Goal: Information Seeking & Learning: Learn about a topic

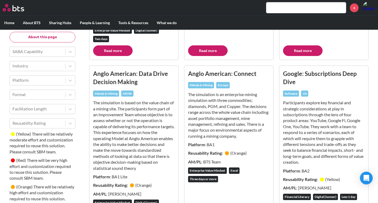
scroll to position [764, 0]
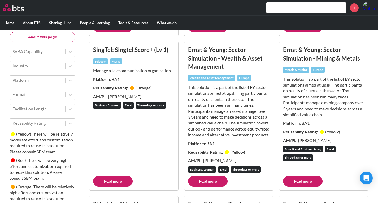
scroll to position [1942, 0]
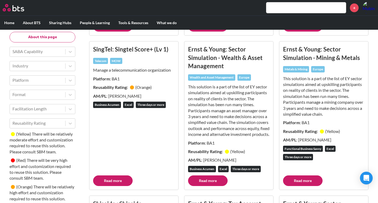
click at [201, 186] on link "Read more" at bounding box center [208, 181] width 40 height 11
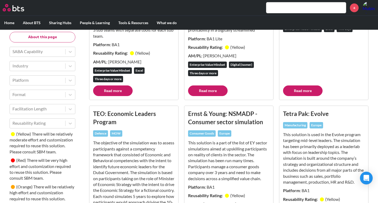
scroll to position [402, 0]
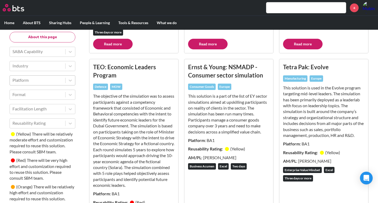
click at [46, 77] on div at bounding box center [37, 80] width 50 height 7
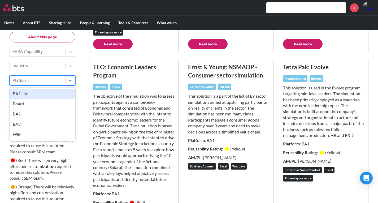
click at [19, 79] on div at bounding box center [37, 80] width 50 height 7
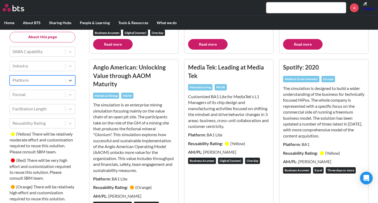
scroll to position [590, 0]
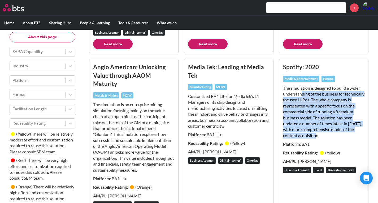
drag, startPoint x: 301, startPoint y: 100, endPoint x: 335, endPoint y: 140, distance: 52.9
click at [335, 139] on p "The simulation is designed to build a wider understanding of the business for t…" at bounding box center [324, 112] width 82 height 54
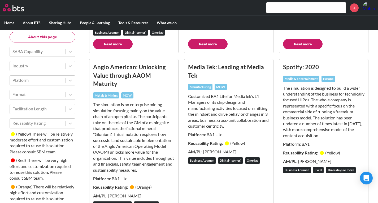
click at [219, 118] on p "Customized BA1 Lite for MediaTek’s L1 Managers of its chip design and manufactu…" at bounding box center [229, 111] width 82 height 36
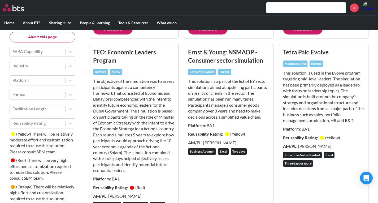
scroll to position [415, 0]
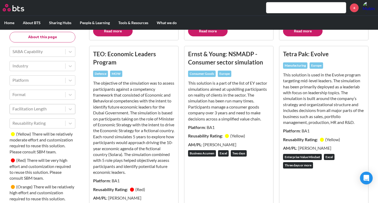
click at [45, 111] on div at bounding box center [37, 109] width 50 height 7
click at [44, 50] on div at bounding box center [37, 51] width 50 height 7
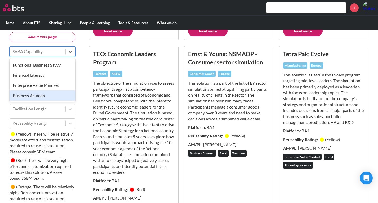
click at [41, 94] on div "Business Acumen" at bounding box center [43, 96] width 66 height 10
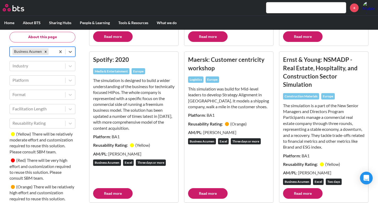
scroll to position [234, 0]
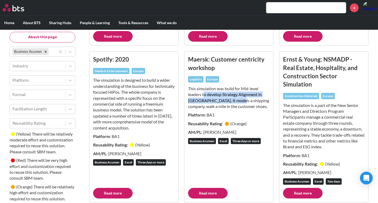
drag, startPoint x: 204, startPoint y: 93, endPoint x: 236, endPoint y: 101, distance: 33.0
click at [236, 101] on p "This simulation was build for Mid-level leaders to develop Strategy Alignment i…" at bounding box center [229, 98] width 82 height 24
click at [237, 102] on p "This simulation was build for Mid-level leaders to develop Strategy Alignment i…" at bounding box center [229, 98] width 82 height 24
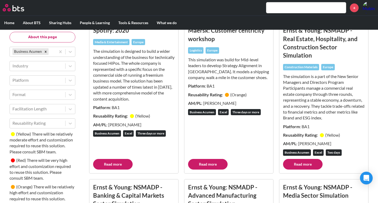
scroll to position [251, 0]
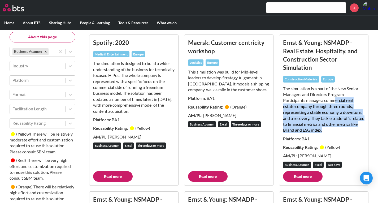
drag, startPoint x: 335, startPoint y: 100, endPoint x: 355, endPoint y: 132, distance: 37.9
click at [355, 132] on p "The simulation is a part of the New Senior Managers and Directors Program Parti…" at bounding box center [324, 110] width 82 height 48
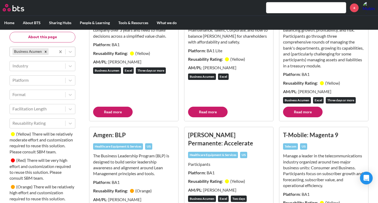
scroll to position [1068, 0]
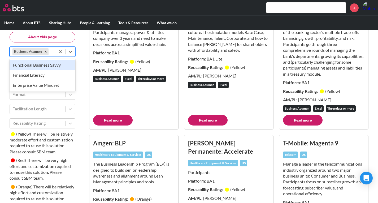
click at [54, 53] on div "Business Acumen" at bounding box center [33, 51] width 46 height 9
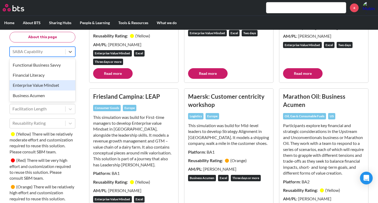
click at [53, 84] on div "Enterprise Value Mindset" at bounding box center [43, 85] width 66 height 10
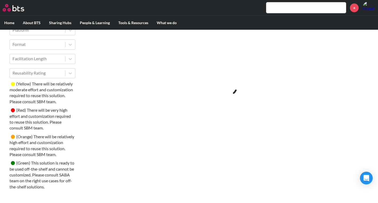
scroll to position [733, 0]
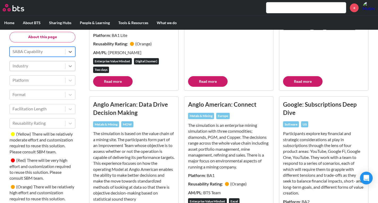
click at [69, 67] on icon at bounding box center [70, 65] width 5 height 5
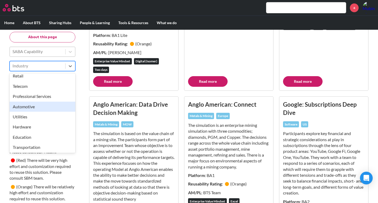
scroll to position [167, 0]
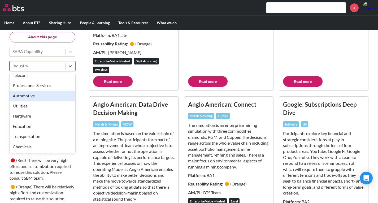
click at [26, 100] on div "Automotive" at bounding box center [43, 96] width 66 height 10
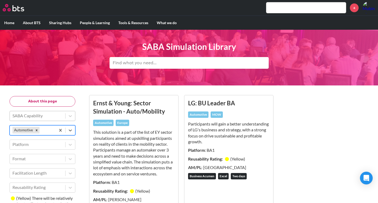
scroll to position [2, 0]
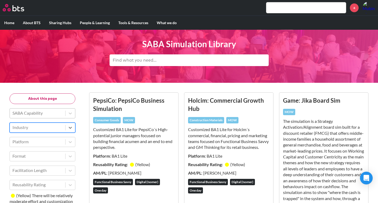
click at [63, 131] on div "Industry" at bounding box center [38, 127] width 56 height 9
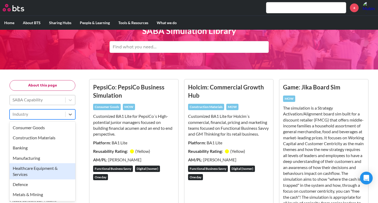
scroll to position [169, 0]
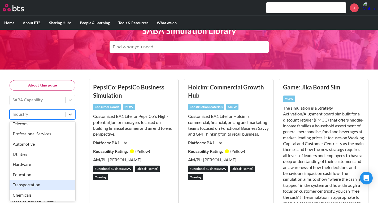
click at [34, 189] on div "Transportation" at bounding box center [43, 185] width 66 height 10
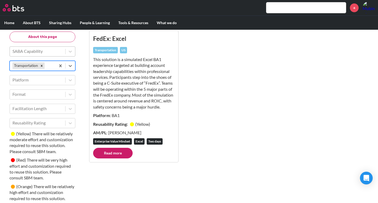
scroll to position [66, 0]
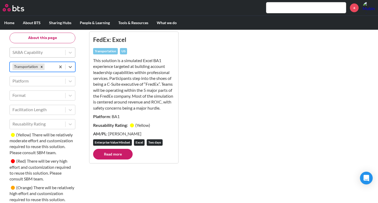
click at [105, 151] on link "Read more" at bounding box center [113, 154] width 40 height 11
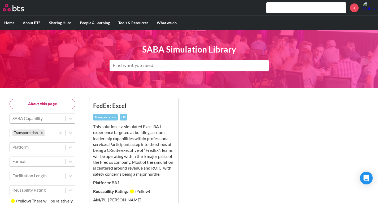
scroll to position [42, 0]
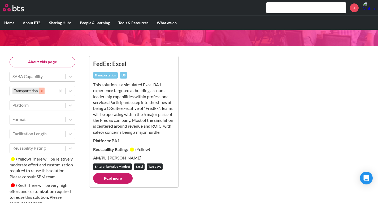
click at [42, 88] on div "Remove Transportation" at bounding box center [42, 91] width 6 height 7
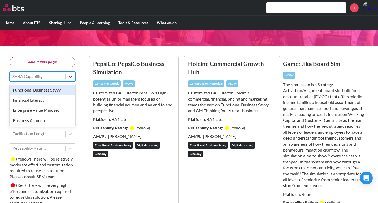
click at [72, 79] on div at bounding box center [71, 77] width 10 height 10
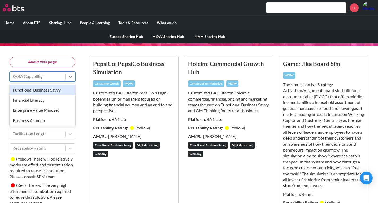
click at [207, 38] on link "NAM Sharing Hub" at bounding box center [210, 37] width 42 height 14
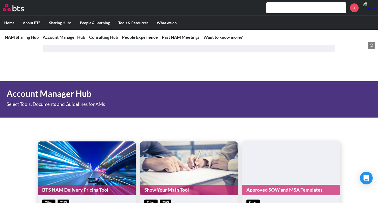
scroll to position [184, 0]
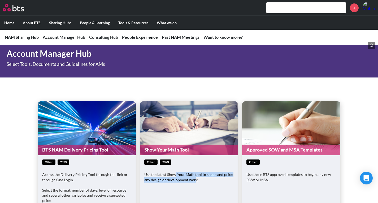
drag, startPoint x: 176, startPoint y: 177, endPoint x: 196, endPoint y: 182, distance: 20.6
click at [196, 182] on p "Use the latest Show Your Math tool to scope and price any design or development…" at bounding box center [188, 177] width 89 height 10
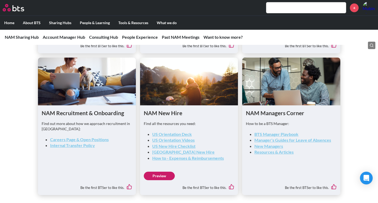
scroll to position [950, 0]
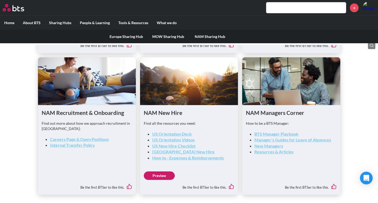
click at [121, 35] on link "Europe Sharing Hub" at bounding box center [126, 37] width 42 height 14
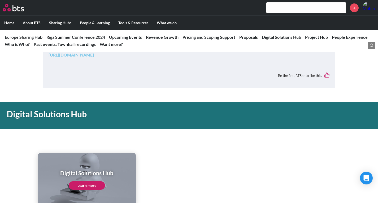
scroll to position [874, 0]
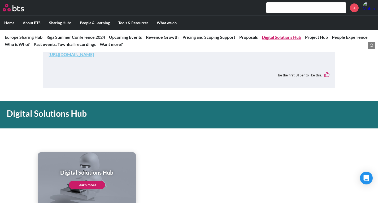
click at [294, 37] on link "Digital Solutions Hub" at bounding box center [281, 37] width 39 height 5
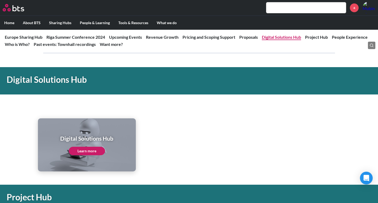
scroll to position [909, 0]
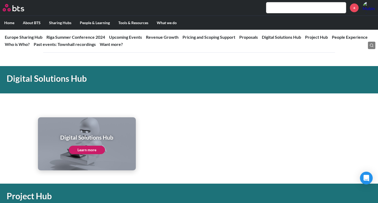
click at [73, 150] on link "Learn more" at bounding box center [87, 150] width 36 height 8
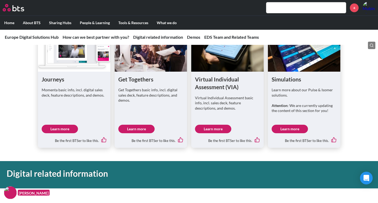
scroll to position [201, 0]
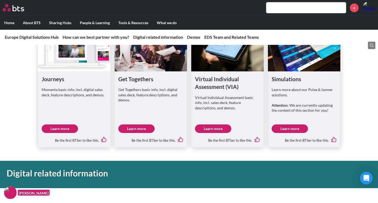
click at [292, 128] on link "Learn more" at bounding box center [290, 129] width 36 height 8
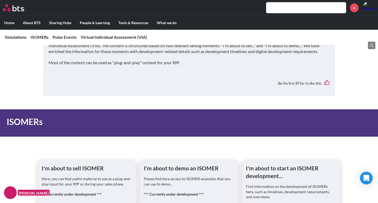
scroll to position [69, 0]
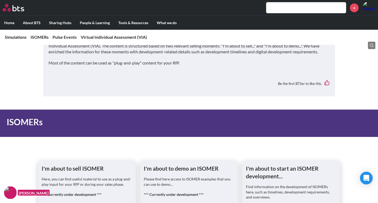
click at [193, 169] on h1 "I'm about to demo an ISOMER" at bounding box center [189, 169] width 91 height 8
click at [167, 183] on p "Please find here access to ISOMER examples that you can use to demo…" at bounding box center [189, 182] width 91 height 10
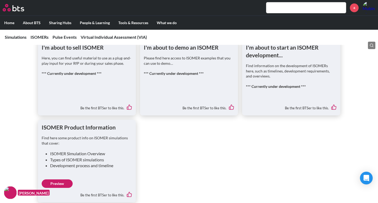
scroll to position [190, 0]
click at [190, 69] on div "Please find here access to ISOMER examples that you can use to demo… *** Curren…" at bounding box center [189, 68] width 91 height 26
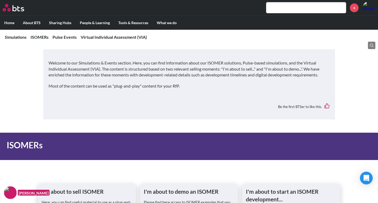
scroll to position [0, 0]
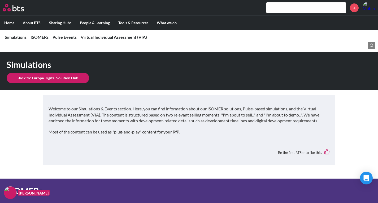
click at [34, 78] on link "Back to: Europe Digital Solution Hub" at bounding box center [48, 78] width 83 height 11
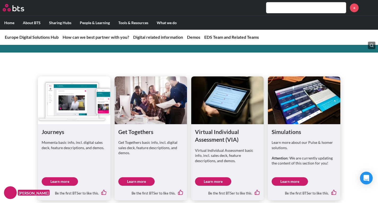
scroll to position [149, 0]
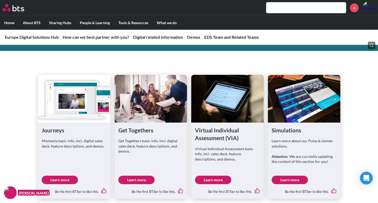
click at [76, 180] on link "Learn more" at bounding box center [60, 180] width 36 height 8
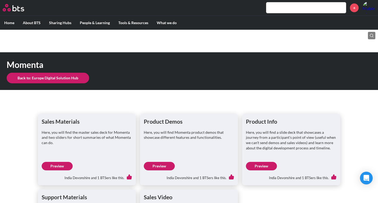
scroll to position [56, 0]
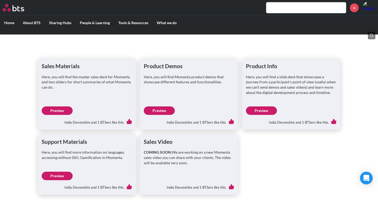
click at [163, 112] on link "Preview" at bounding box center [159, 110] width 31 height 8
